Goal: Task Accomplishment & Management: Manage account settings

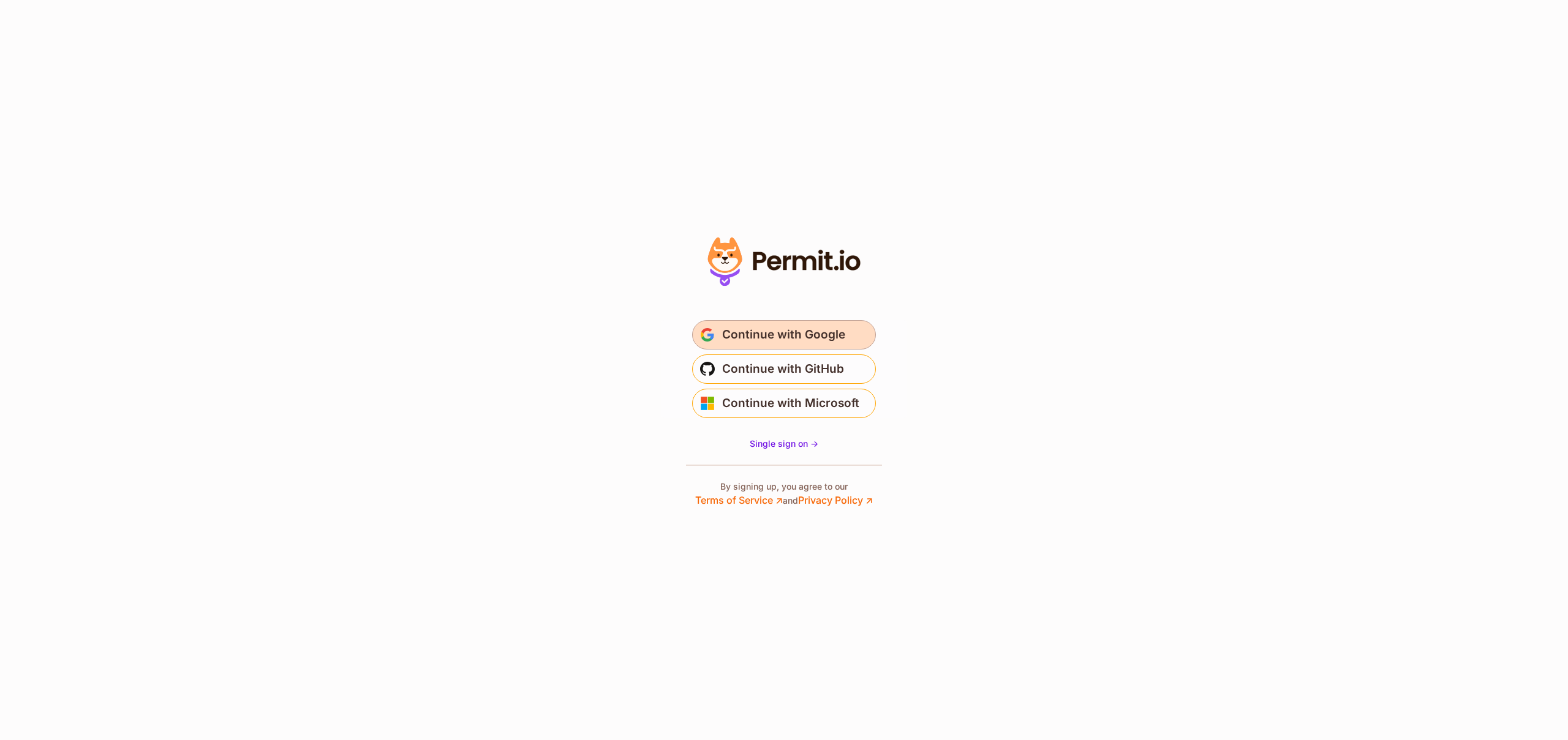
click at [765, 340] on span "Continue with Google" at bounding box center [784, 335] width 123 height 20
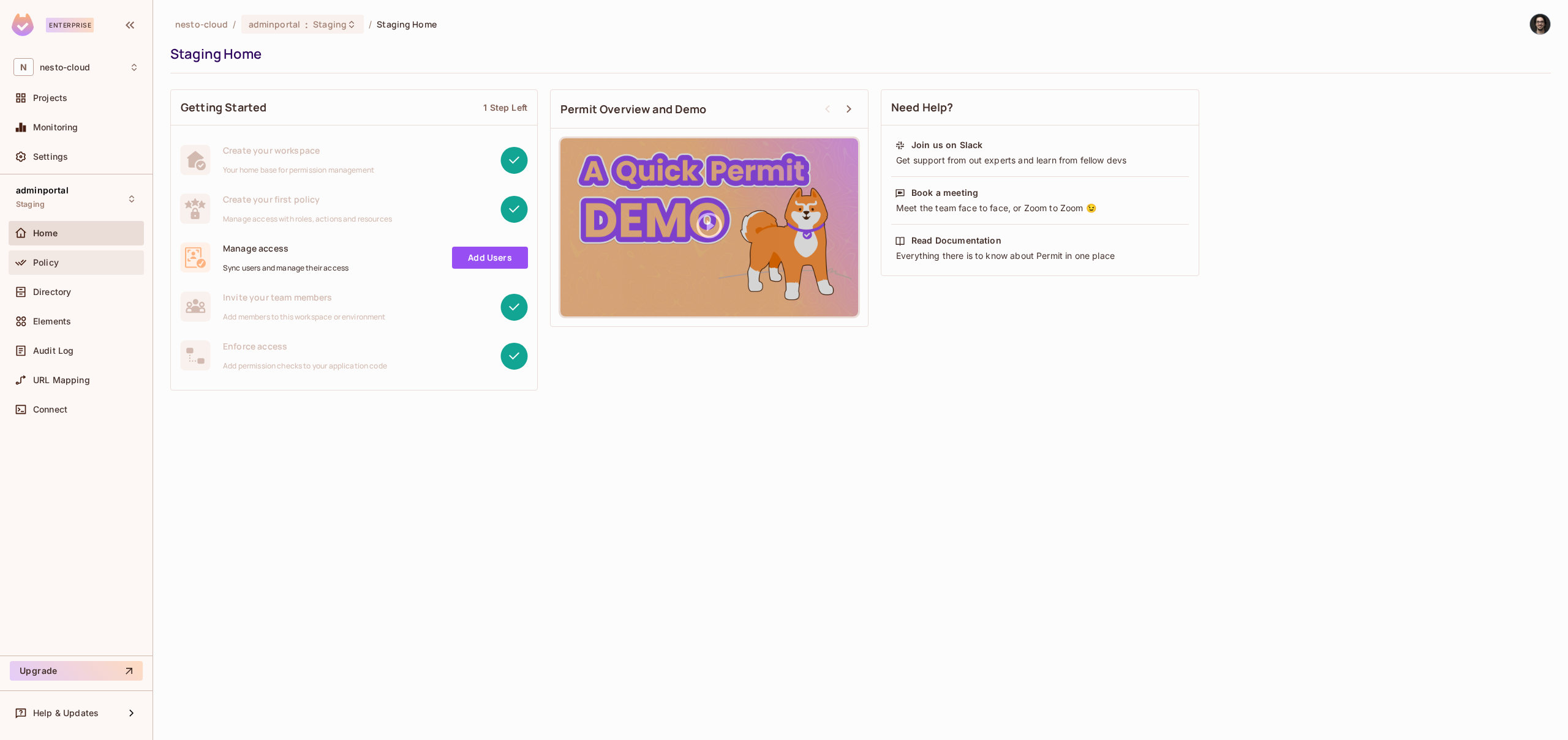
click at [76, 270] on div "Policy" at bounding box center [76, 263] width 136 height 25
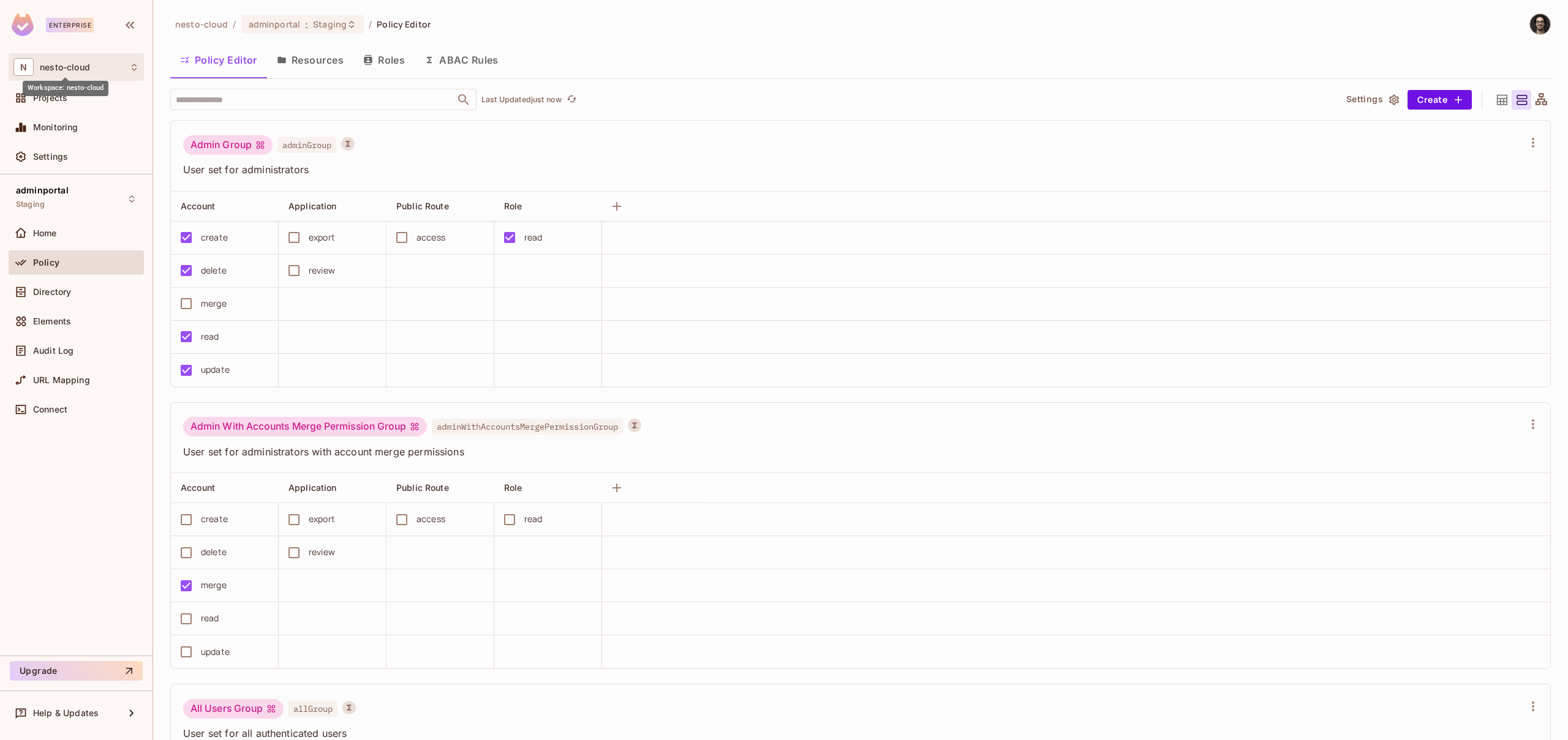
click at [85, 64] on span "nesto-cloud" at bounding box center [64, 67] width 50 height 10
click at [48, 135] on span "[DOMAIN_NAME]" at bounding box center [79, 136] width 106 height 12
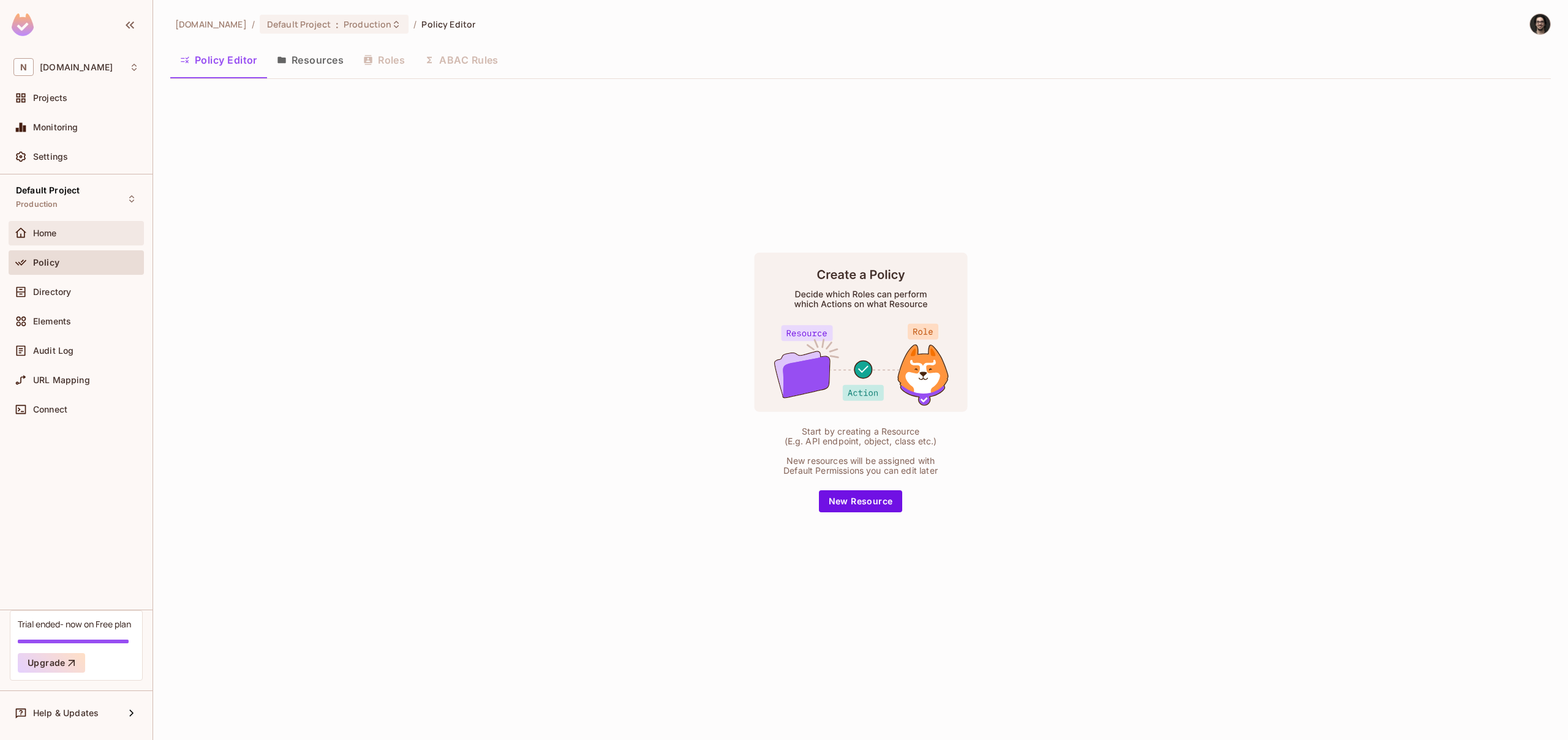
click at [73, 230] on div "Home" at bounding box center [86, 234] width 106 height 10
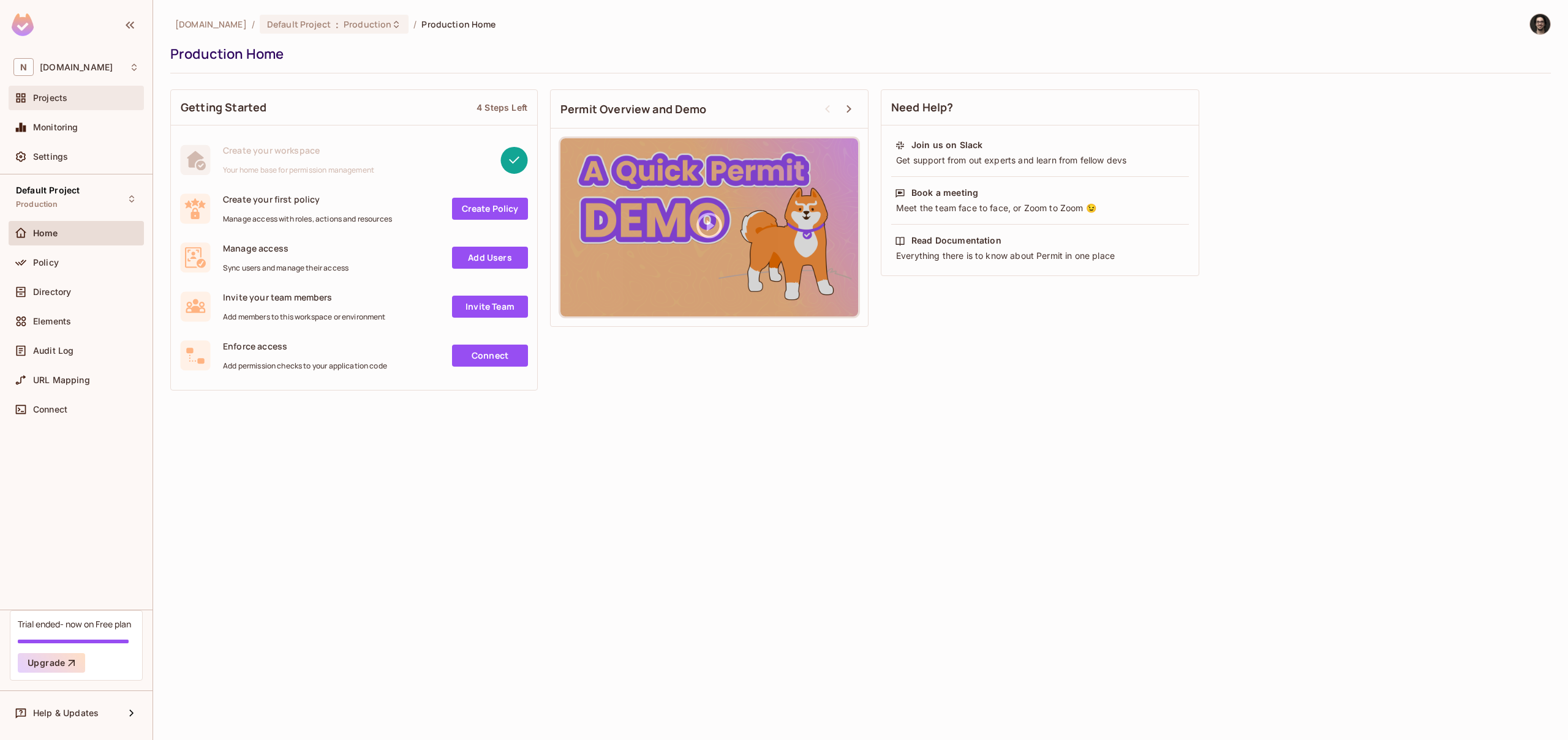
click at [80, 104] on div "Projects" at bounding box center [76, 98] width 126 height 15
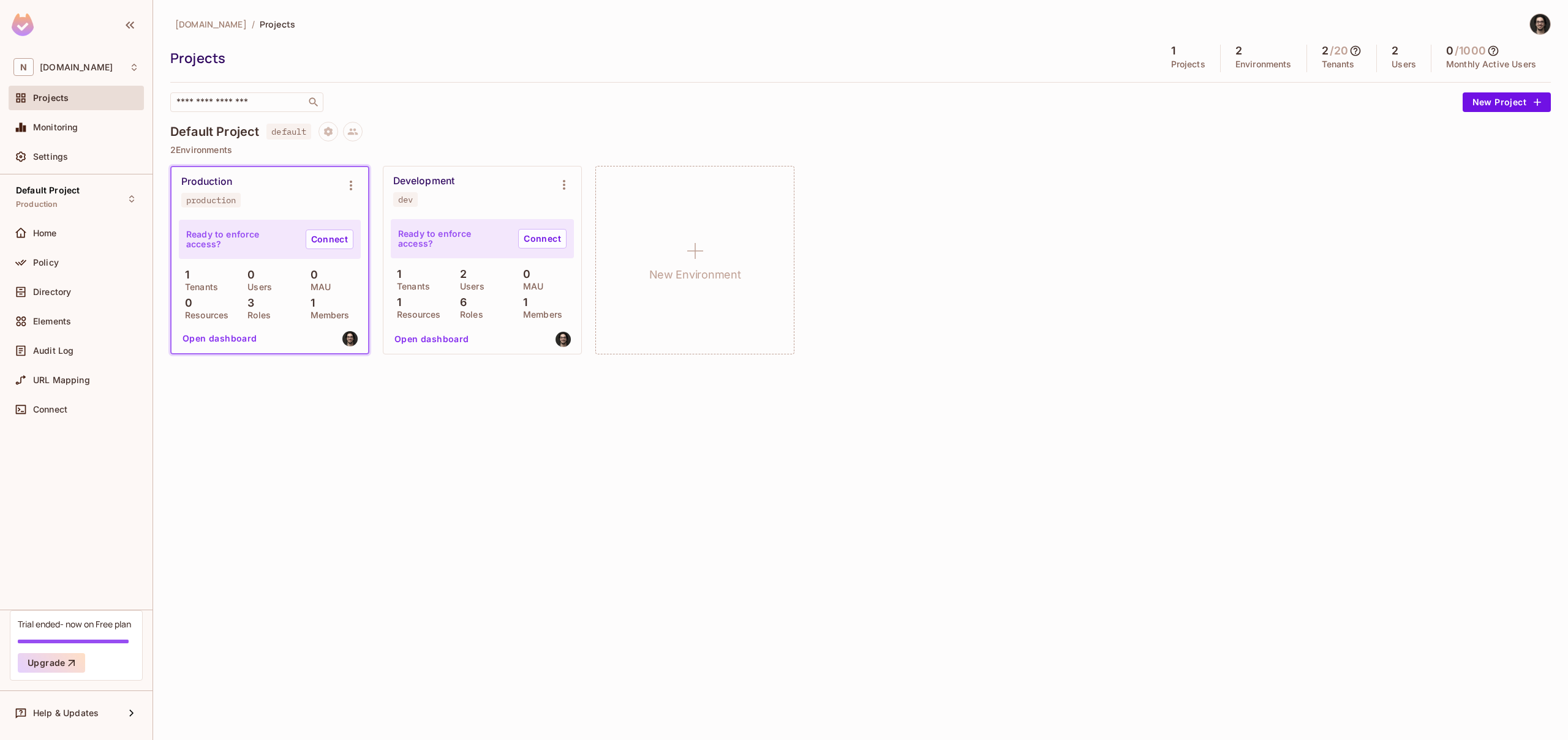
click at [446, 181] on div "Development" at bounding box center [424, 181] width 61 height 12
click at [233, 336] on button "Open dashboard" at bounding box center [220, 339] width 85 height 20
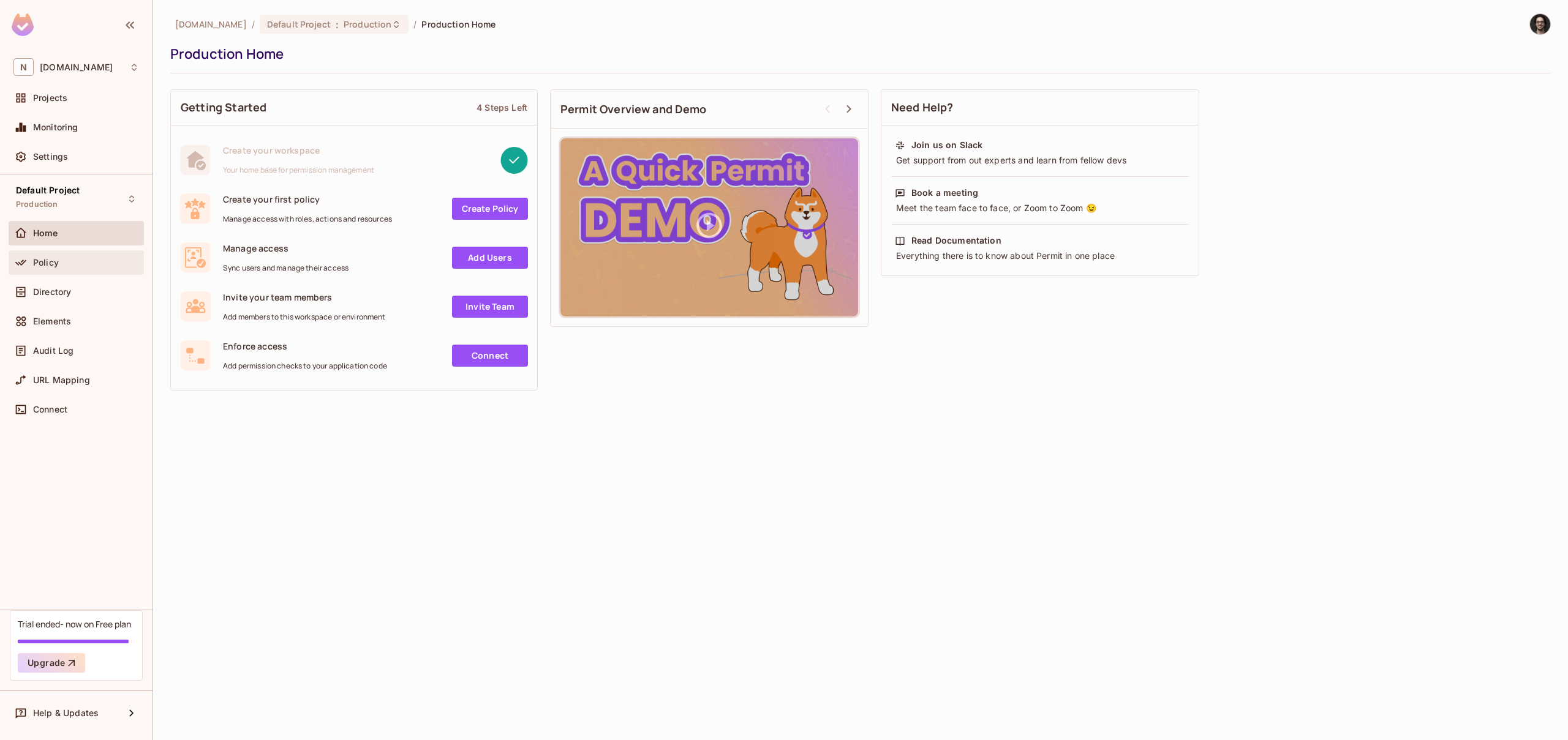
click at [77, 257] on div "Policy" at bounding box center [86, 262] width 106 height 10
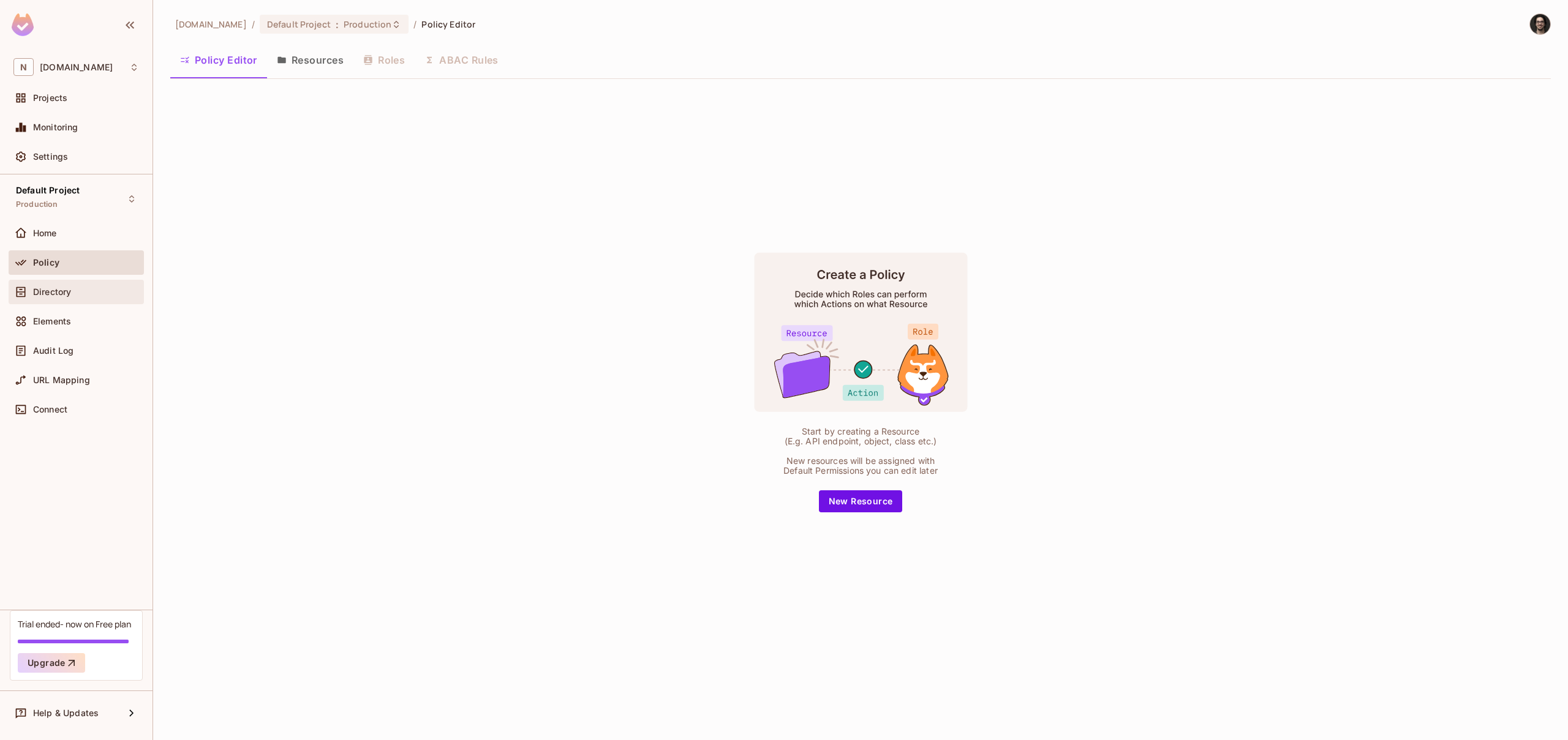
click at [72, 287] on div "Directory" at bounding box center [86, 292] width 106 height 10
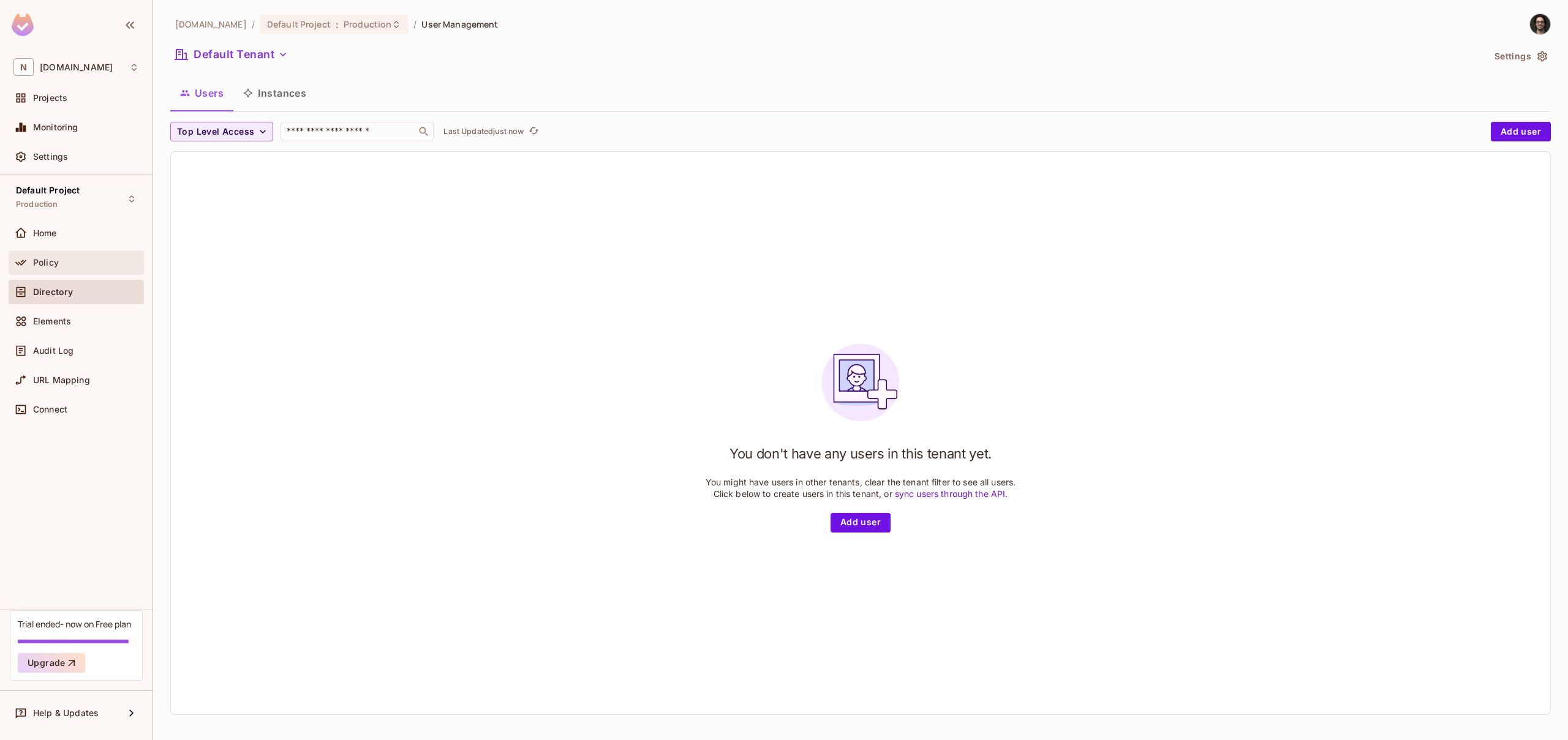
click at [47, 261] on span "Policy" at bounding box center [45, 262] width 26 height 10
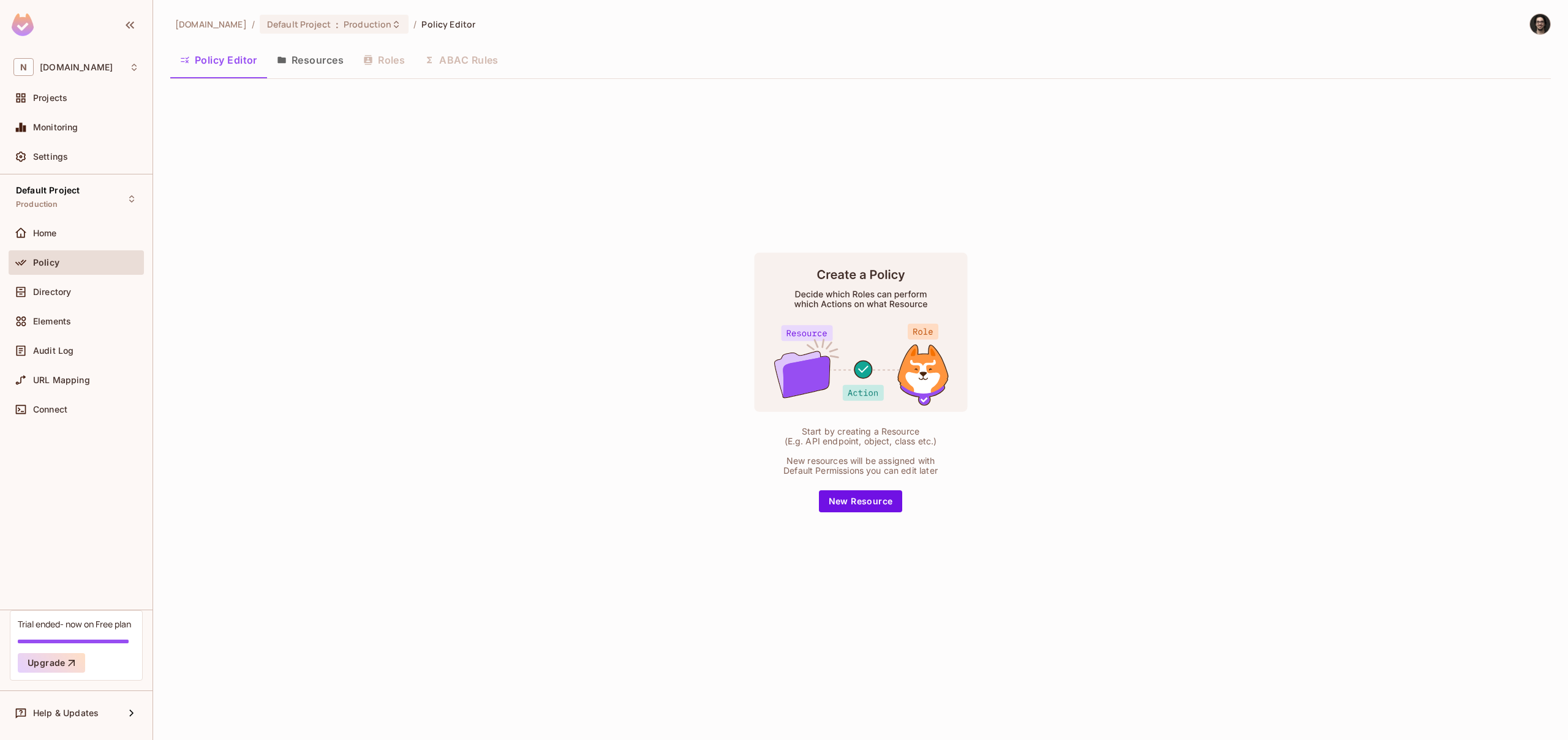
click at [308, 59] on button "Resources" at bounding box center [310, 59] width 86 height 30
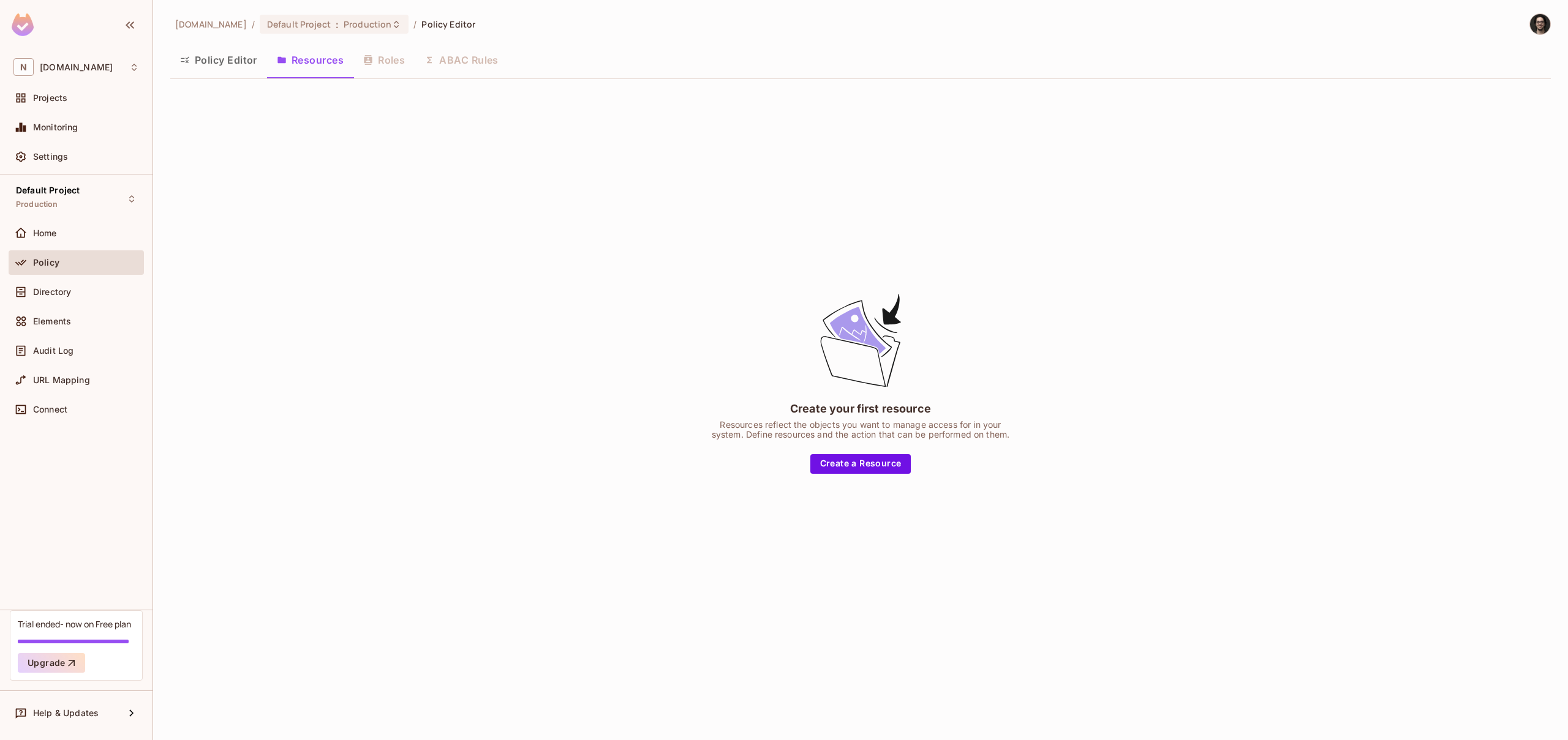
click at [212, 66] on button "Policy Editor" at bounding box center [219, 59] width 97 height 30
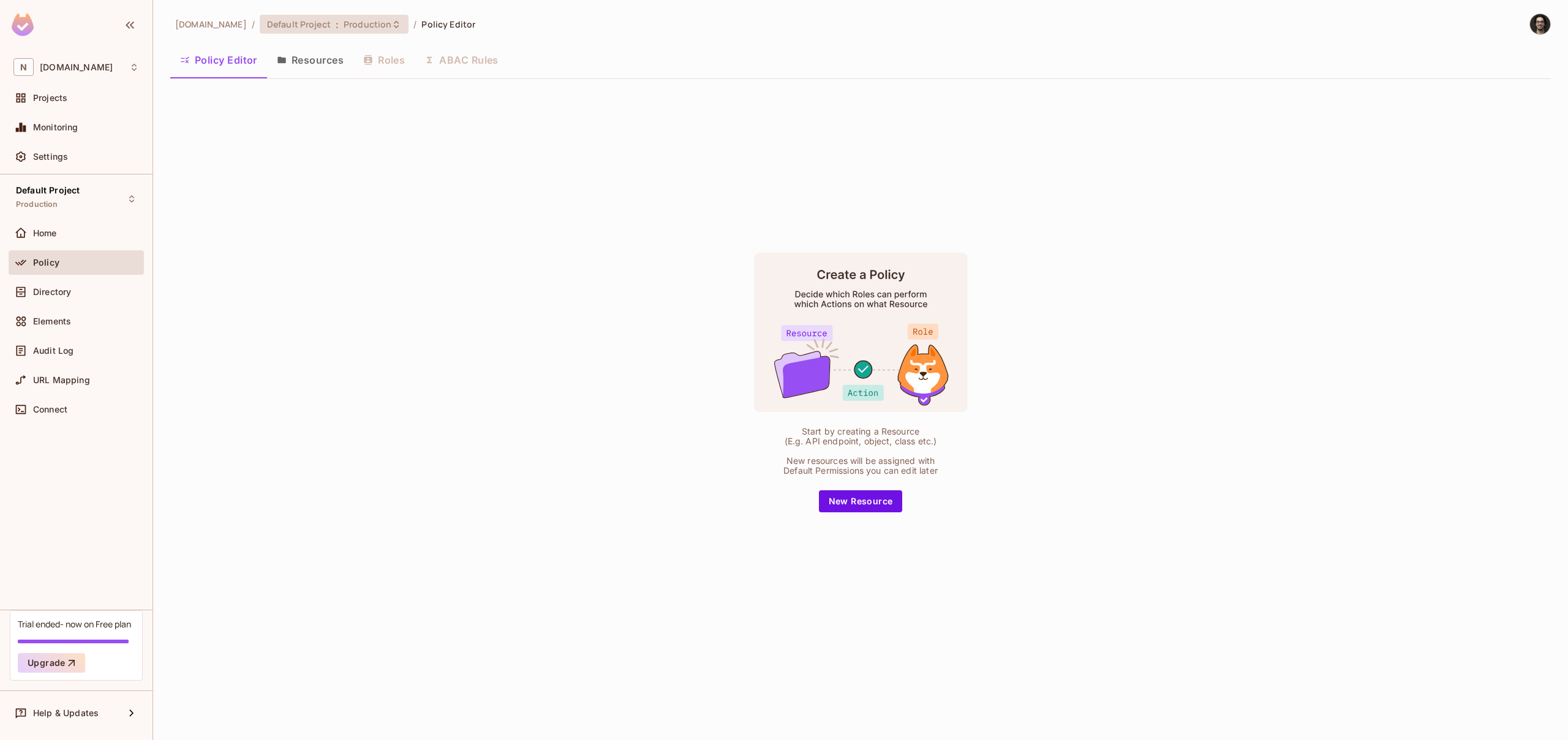
click at [267, 25] on span "Default Project" at bounding box center [299, 24] width 63 height 12
click at [183, 20] on div at bounding box center [784, 370] width 1568 height 740
click at [95, 72] on div "N [DOMAIN_NAME]" at bounding box center [76, 67] width 126 height 18
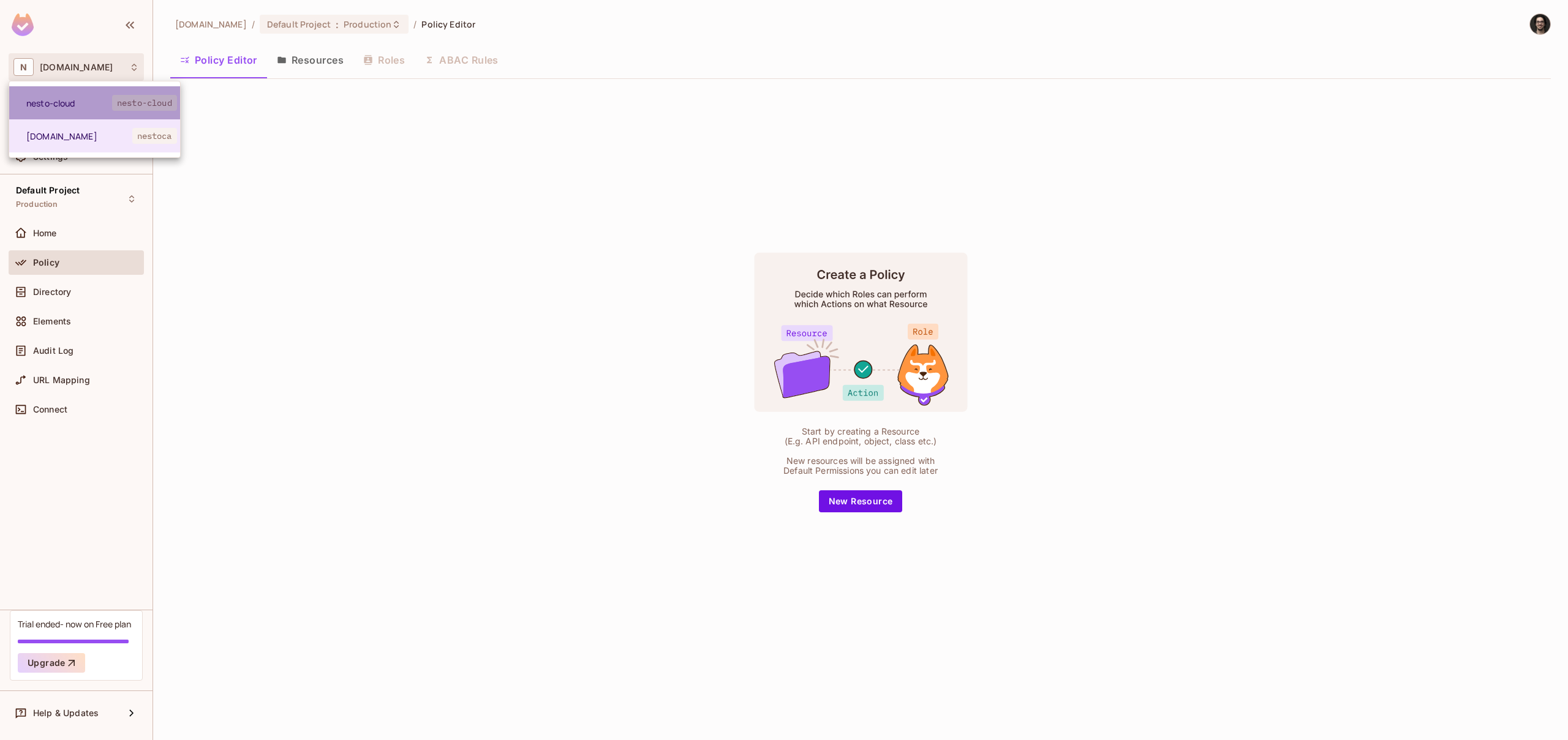
click at [66, 109] on span "nesto-cloud" at bounding box center [69, 103] width 86 height 12
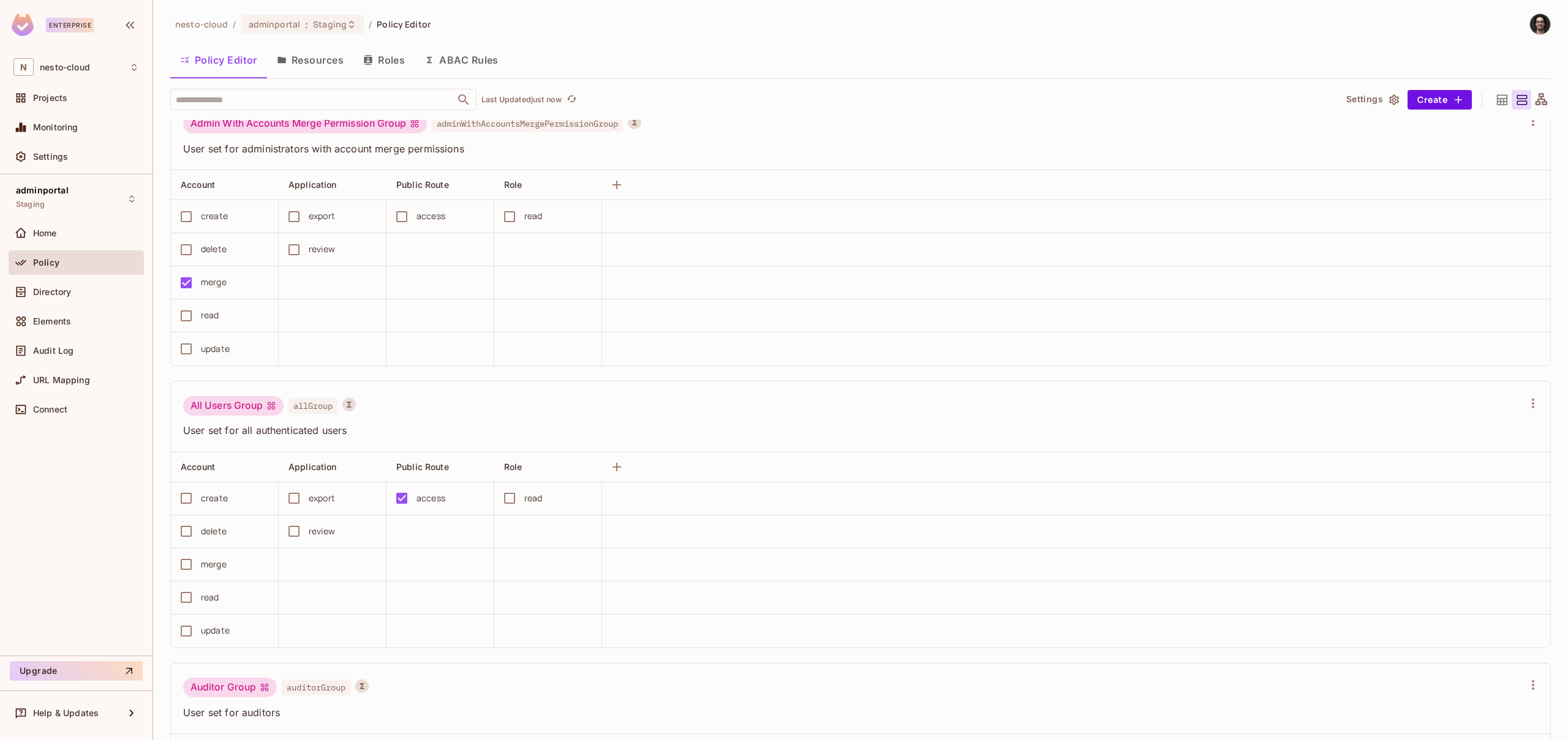
scroll to position [523, 0]
